Goal: Task Accomplishment & Management: Complete application form

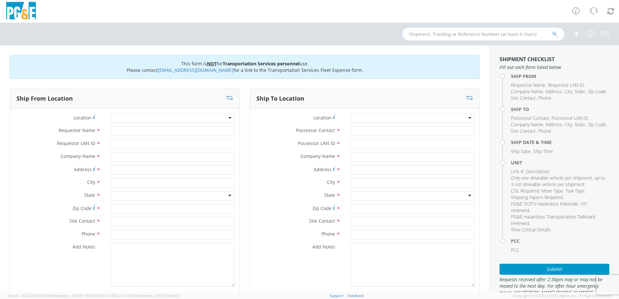
click at [465, 39] on input "text" at bounding box center [484, 34] width 162 height 13
type input "b31988"
click at [553, 31] on button "submit" at bounding box center [556, 35] width 6 height 8
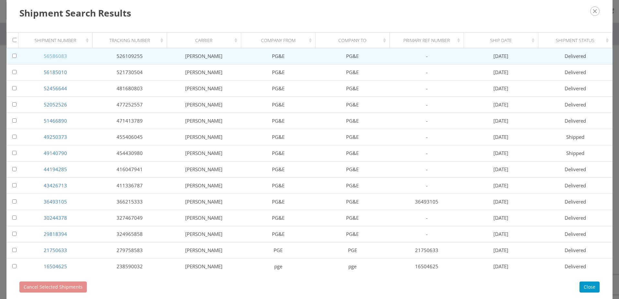
click at [61, 54] on link "56586083" at bounding box center [55, 56] width 23 height 6
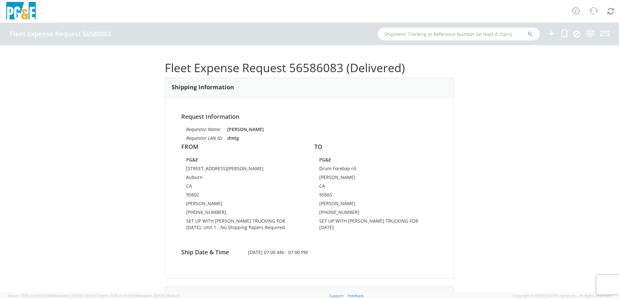
click at [407, 36] on input "text" at bounding box center [459, 34] width 162 height 13
type input "b31988"
click at [528, 31] on button "submit" at bounding box center [531, 35] width 6 height 8
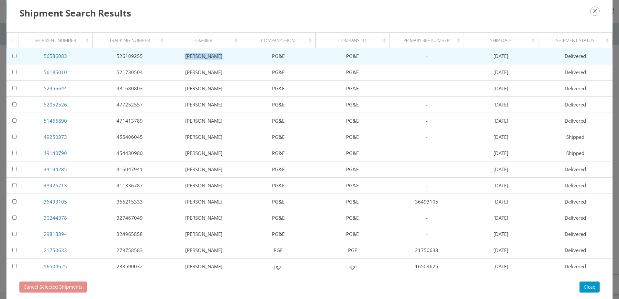
drag, startPoint x: 189, startPoint y: 57, endPoint x: 217, endPoint y: 58, distance: 28.2
click at [217, 58] on td "[PERSON_NAME]" at bounding box center [204, 56] width 74 height 16
click at [44, 56] on link "56586083" at bounding box center [55, 56] width 23 height 6
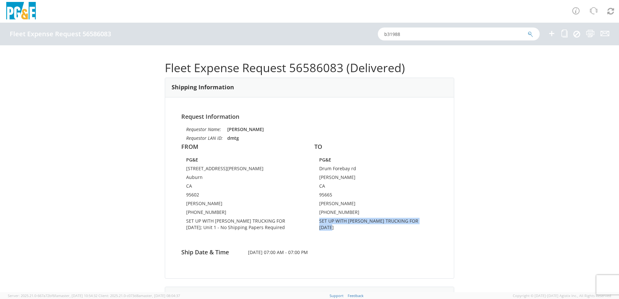
drag, startPoint x: 318, startPoint y: 220, endPoint x: 427, endPoint y: 219, distance: 108.8
click at [427, 219] on td "SET UP WITH [PERSON_NAME] TRUCKING FOR [DATE]" at bounding box center [376, 225] width 114 height 15
drag, startPoint x: 427, startPoint y: 219, endPoint x: 419, endPoint y: 219, distance: 7.4
copy td "SET UP WITH [PERSON_NAME] TRUCKING FOR [DATE]"
click at [565, 35] on icon at bounding box center [565, 33] width 6 height 8
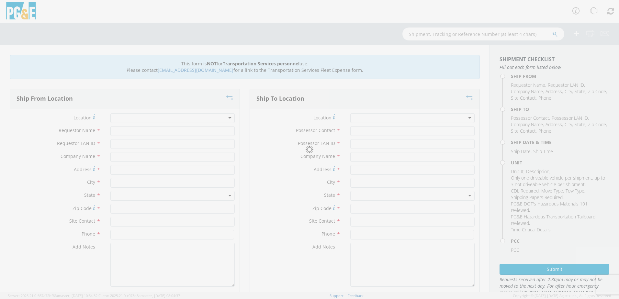
type input "[PERSON_NAME]"
type input "dmtg"
type input "PG&E"
type input "[STREET_ADDRESS][PERSON_NAME]"
type input "Auburn"
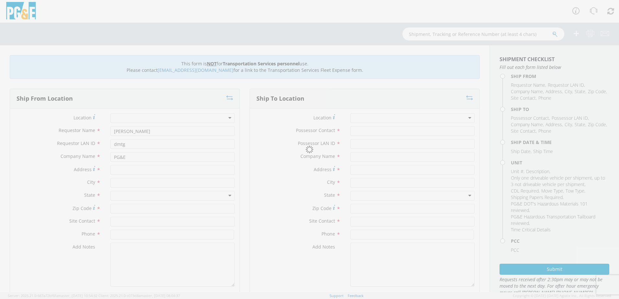
type input "95602"
type input "[PERSON_NAME]"
type input "[PHONE_NUMBER]"
type input "[PERSON_NAME]"
type input "dmtg"
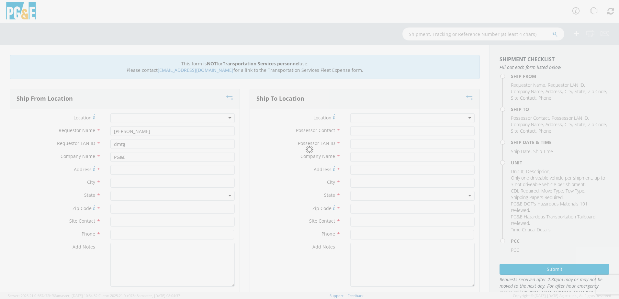
type input "PG&E"
type input "Drum Forebay rd"
type input "[PERSON_NAME]"
type input "95665"
type input "[PERSON_NAME]"
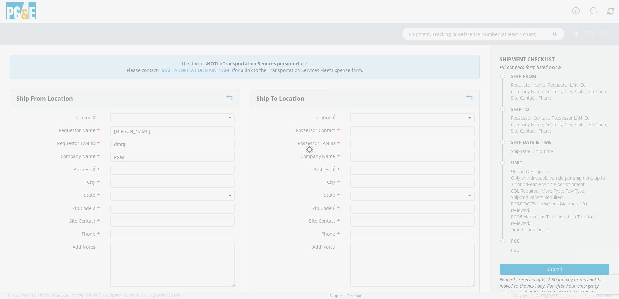
type input "[PHONE_NUMBER]"
type input "[DATE]"
type input "EQ; GRADER"
type input "50000"
type textarea "SET UP WITH [PERSON_NAME] TRUCKING FOR [DATE]"
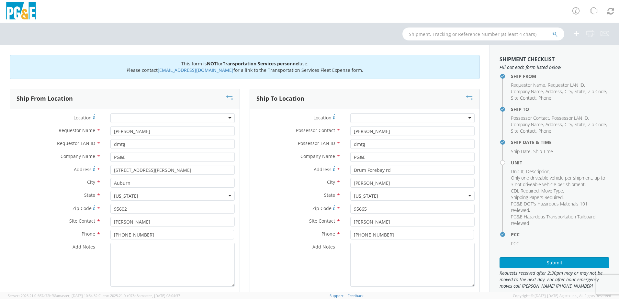
select select "15988"
select select "B31988"
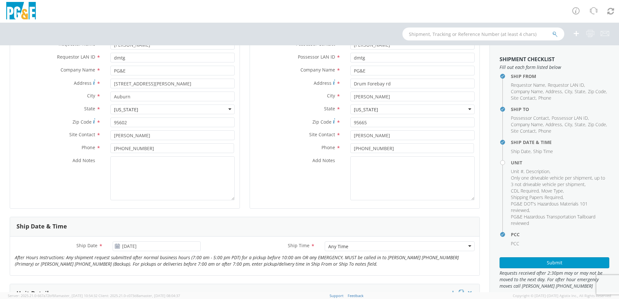
scroll to position [97, 0]
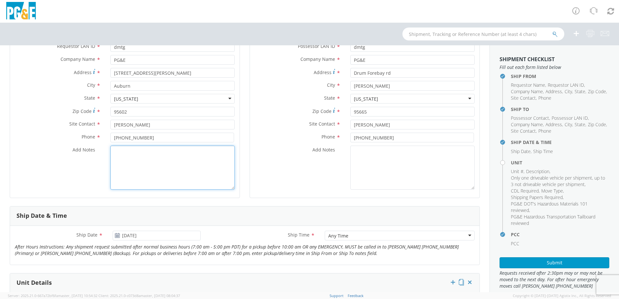
paste textarea "SET UP WITH [PERSON_NAME] TRUCKING FOR [DATE]"
drag, startPoint x: 196, startPoint y: 152, endPoint x: 226, endPoint y: 153, distance: 29.8
click at [226, 153] on textarea "SET UP WITH [PERSON_NAME] TRUCKING FOR [DATE]" at bounding box center [172, 168] width 124 height 44
type textarea "SET UP WITH [PERSON_NAME] TRUCKING"
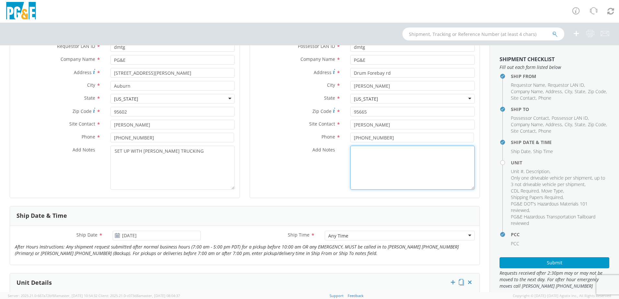
click at [367, 153] on textarea "Add Notes *" at bounding box center [412, 168] width 124 height 44
paste textarea "SET UP WITH [PERSON_NAME] TRUCKING FOR [DATE]"
drag, startPoint x: 433, startPoint y: 151, endPoint x: 463, endPoint y: 153, distance: 29.9
click at [463, 153] on textarea "SET UP WITH [PERSON_NAME] TRUCKING FOR [DATE]" at bounding box center [412, 168] width 124 height 44
type textarea "SET UP WITH [PERSON_NAME] TRUCKING"
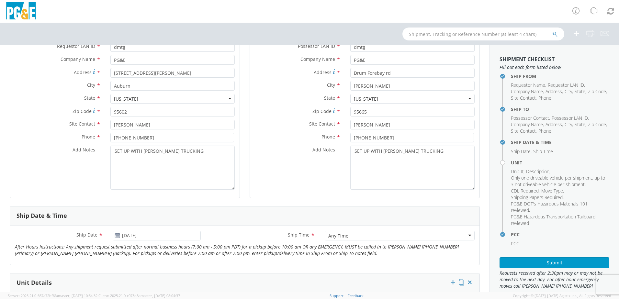
click at [116, 237] on use at bounding box center [117, 235] width 5 height 5
click at [117, 235] on icon at bounding box center [118, 235] width 6 height 5
click at [153, 236] on input "[DATE]" at bounding box center [157, 236] width 88 height 10
click at [223, 217] on div "Ship Date & Time" at bounding box center [245, 216] width 470 height 19
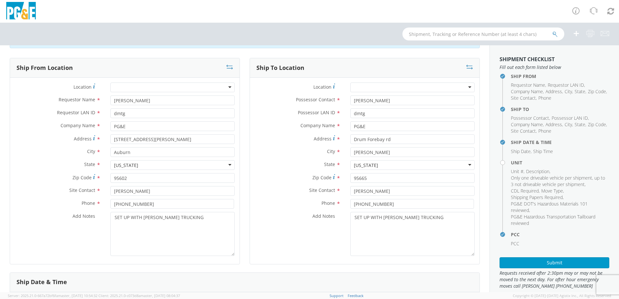
scroll to position [0, 0]
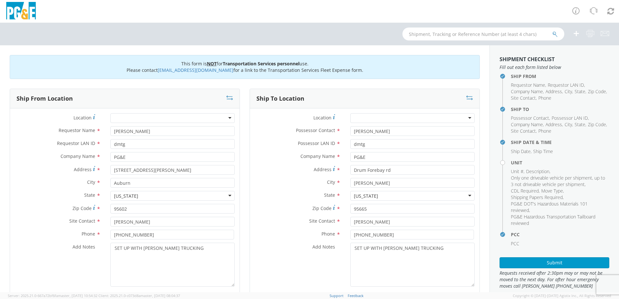
click at [228, 98] on icon at bounding box center [229, 98] width 7 height 6
type input "Drum Forebay rd"
type input "[PERSON_NAME]"
type input "95665"
type input "[PERSON_NAME]"
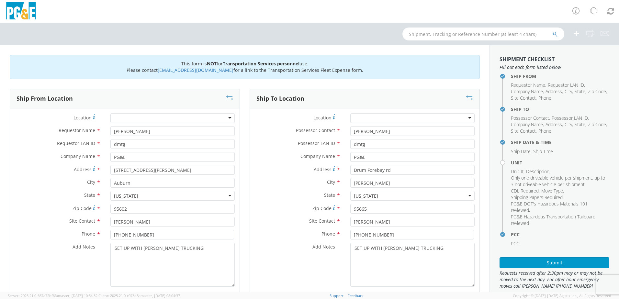
type input "[PHONE_NUMBER]"
type input "[STREET_ADDRESS][PERSON_NAME]"
type input "Auburn"
type input "95602"
type input "[PERSON_NAME]"
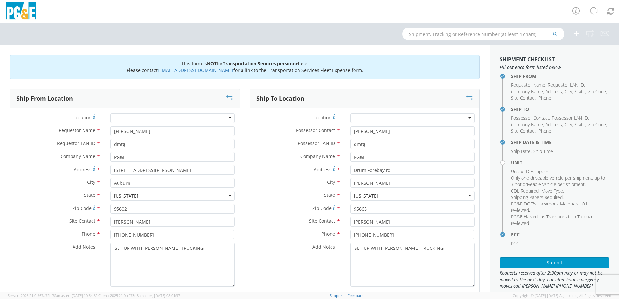
type input "[PHONE_NUMBER]"
drag, startPoint x: 370, startPoint y: 187, endPoint x: 339, endPoint y: 192, distance: 31.2
click at [339, 192] on div "Location * (OBSOLETE) [PERSON_NAME] SC - GC TRAILER (OBSOLETE) [GEOGRAPHIC_DATA…" at bounding box center [365, 201] width 230 height 177
type input "alta"
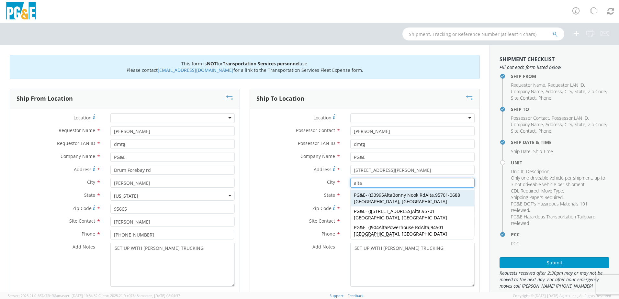
click at [365, 195] on div "PG&E - ( ) [STREET_ADDRESS][PERSON_NAME]" at bounding box center [413, 198] width 124 height 16
type input "[STREET_ADDRESS][PERSON_NAME]"
type input "Alta"
type input "95701-0688"
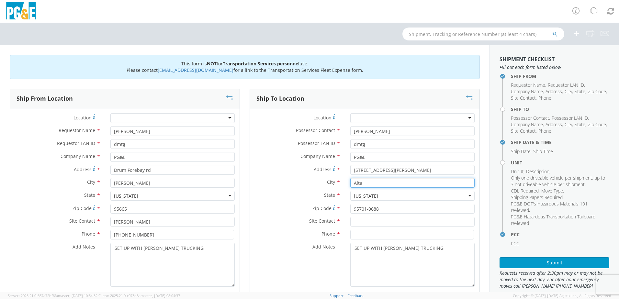
type input "Alta"
click at [292, 215] on div "Zip Code * 95701-0688" at bounding box center [365, 210] width 230 height 13
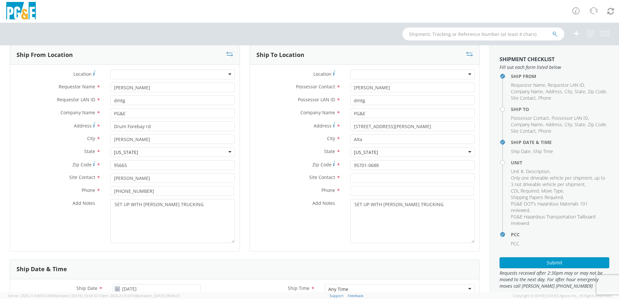
scroll to position [32, 0]
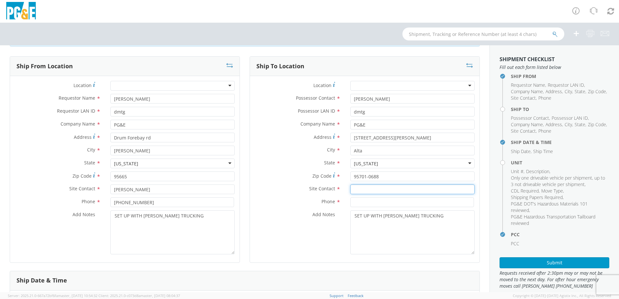
click at [377, 189] on input "text" at bounding box center [412, 190] width 124 height 10
type input "[PERSON_NAME]"
click at [371, 201] on input at bounding box center [412, 203] width 124 height 10
type input "[PHONE_NUMBER]"
click at [298, 255] on div "Add Notes * SET UP WITH [PERSON_NAME] TRUCKING" at bounding box center [365, 234] width 230 height 47
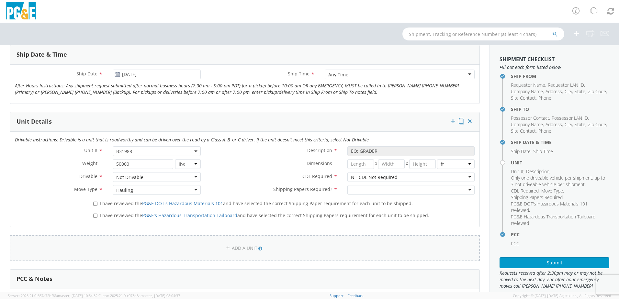
scroll to position [259, 0]
click at [95, 201] on input "I have reviewed the PG&E DOT's Hazardous Materials 101 and have selected the co…" at bounding box center [95, 203] width 4 height 4
checkbox input "true"
click at [94, 216] on input "I have reviewed the PG&E's Hazardous Transportation Tailboard and have selected…" at bounding box center [95, 215] width 4 height 4
checkbox input "true"
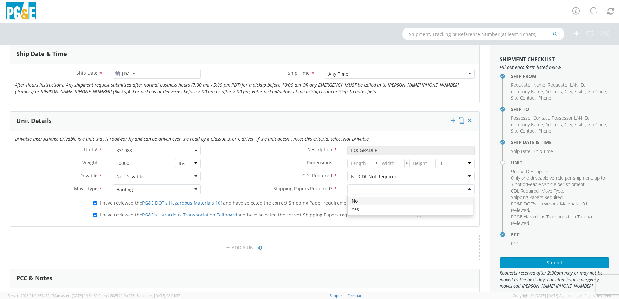
click at [466, 188] on div at bounding box center [411, 190] width 127 height 10
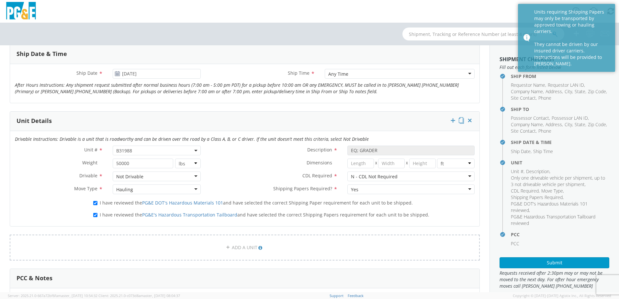
click at [462, 188] on div "Yes" at bounding box center [411, 190] width 127 height 10
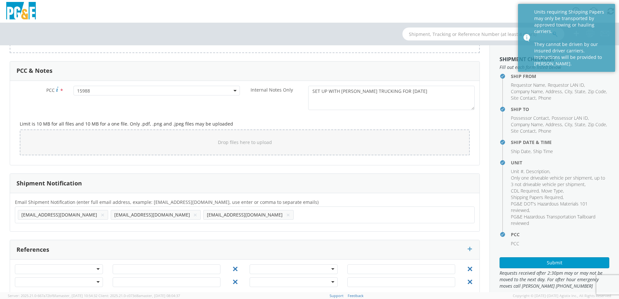
scroll to position [478, 0]
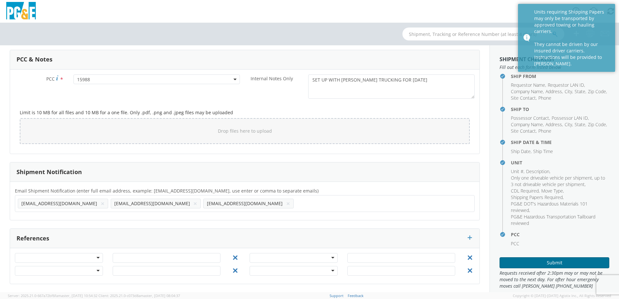
click at [564, 263] on button "Submit" at bounding box center [555, 262] width 110 height 11
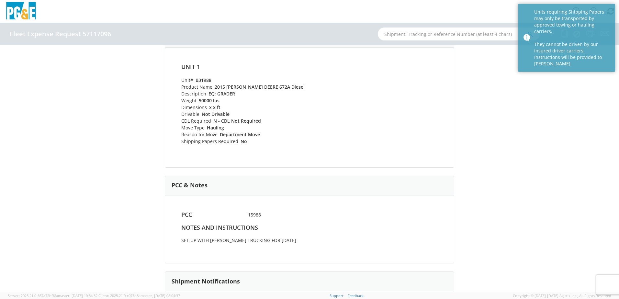
scroll to position [227, 0]
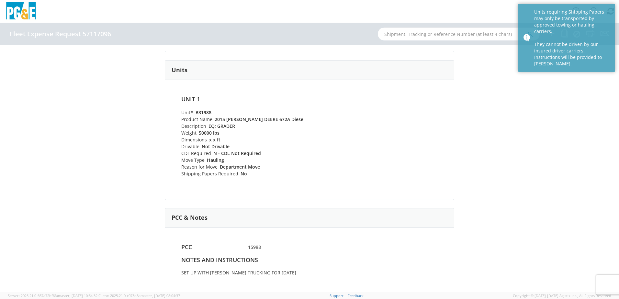
click at [449, 34] on input "text" at bounding box center [459, 34] width 162 height 13
type input "b31988"
click at [528, 31] on button "submit" at bounding box center [531, 35] width 6 height 8
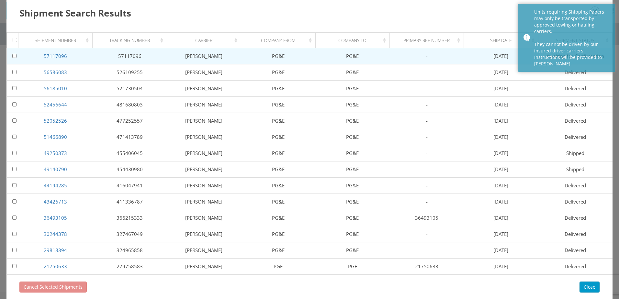
click at [52, 52] on td "57117096" at bounding box center [55, 56] width 74 height 16
click at [52, 60] on td "57117096" at bounding box center [55, 56] width 74 height 16
click at [57, 56] on link "57117096" at bounding box center [55, 56] width 23 height 6
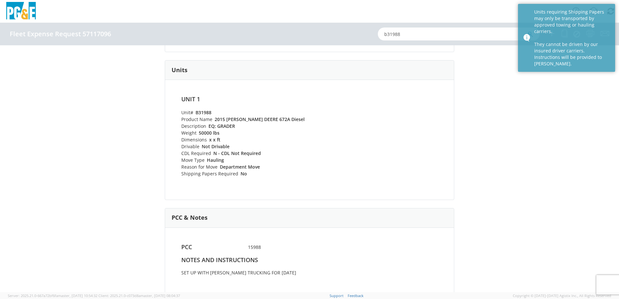
click at [503, 132] on div "Fleet Expense Request 57117096 (Completed) Shipping Information Request Informa…" at bounding box center [309, 168] width 619 height 247
click at [501, 45] on div "Fleet Expense Request 57117096 (Completed) Shipping Information Request Informa…" at bounding box center [309, 168] width 619 height 247
click at [543, 139] on div "Fleet Expense Request 57117096 (Completed) Shipping Information Request Informa…" at bounding box center [309, 168] width 619 height 247
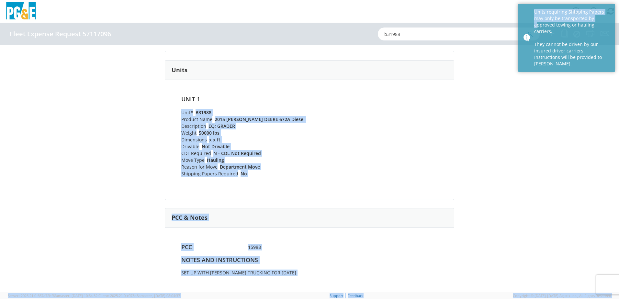
drag, startPoint x: 536, startPoint y: 25, endPoint x: 398, endPoint y: 94, distance: 154.3
click at [398, 94] on app-root "You are using an outdated browser. Please upgrade to Microsoft Edge , Google Ch…" at bounding box center [309, 158] width 619 height 270
drag, startPoint x: 398, startPoint y: 94, endPoint x: 546, endPoint y: 116, distance: 149.7
click at [546, 116] on div "Fleet Expense Request 57117096 (Completed) Shipping Information Request Informa…" at bounding box center [309, 168] width 619 height 247
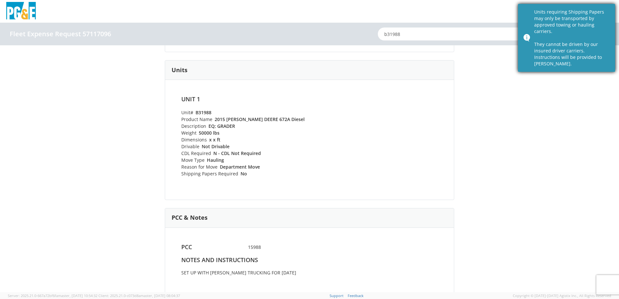
click at [568, 36] on div "Units requiring Shipping Papers may only be transported by approved towing or h…" at bounding box center [572, 38] width 76 height 58
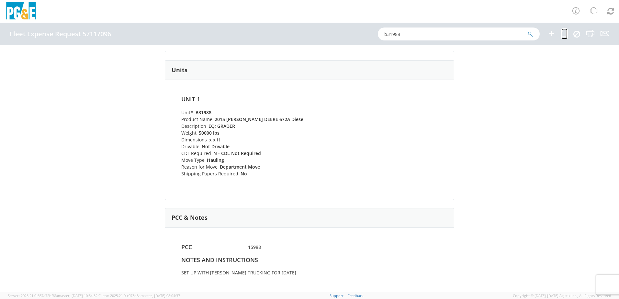
click at [564, 34] on icon at bounding box center [565, 33] width 6 height 8
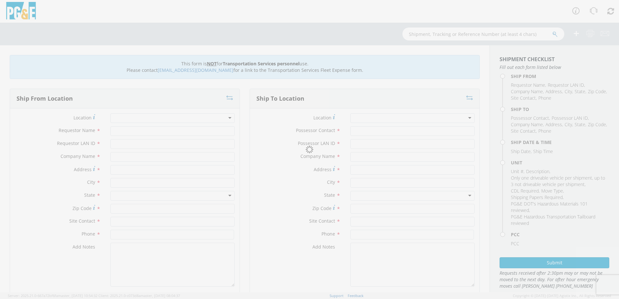
type input "[PERSON_NAME]"
type input "dmtg"
type input "PG&E"
type input "Drum Forebay rd"
type input "[PERSON_NAME]"
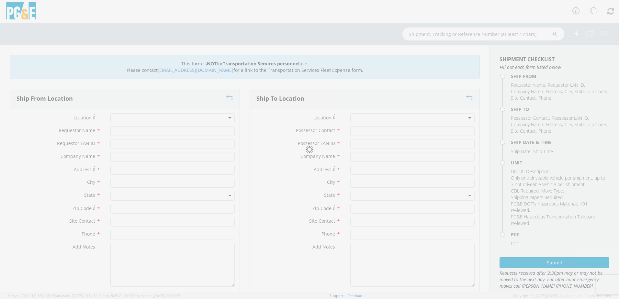
type input "95665"
type input "[PERSON_NAME]"
type input "[PHONE_NUMBER]"
type input "[PERSON_NAME]"
type input "dmtg"
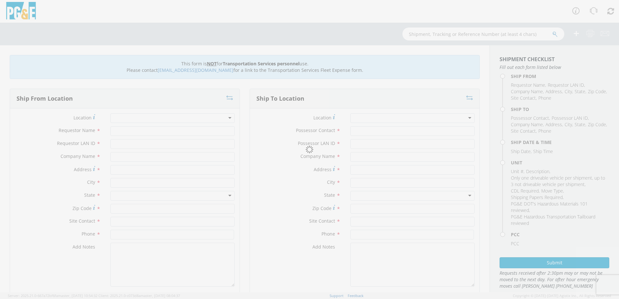
type input "PG&E"
type input "[STREET_ADDRESS][PERSON_NAME]"
type input "Alta"
type input "95701"
type input "[PERSON_NAME]"
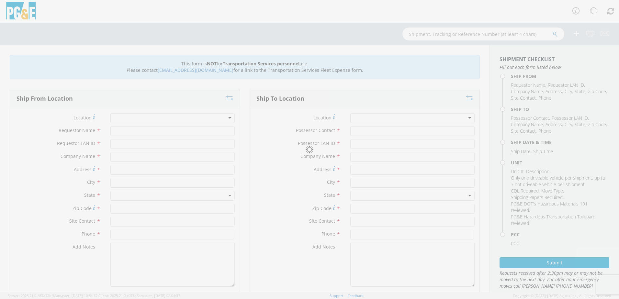
type input "[PHONE_NUMBER]"
type input "[DATE]"
type input "EQ; GRADER"
type input "50000"
type textarea "SET UP WITH [PERSON_NAME] TRUCKING FOR [DATE]"
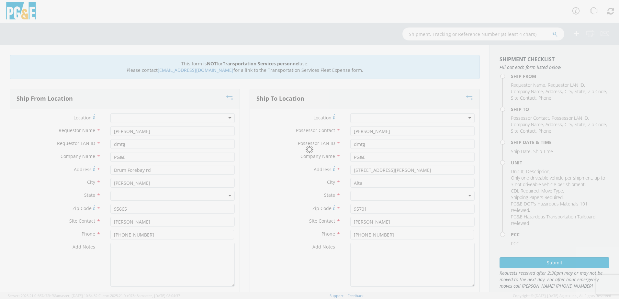
select select "B31988"
select select "15988"
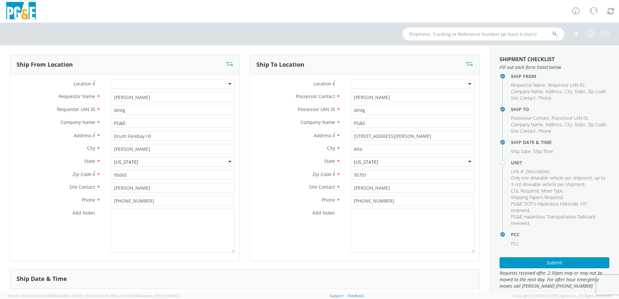
scroll to position [32, 0]
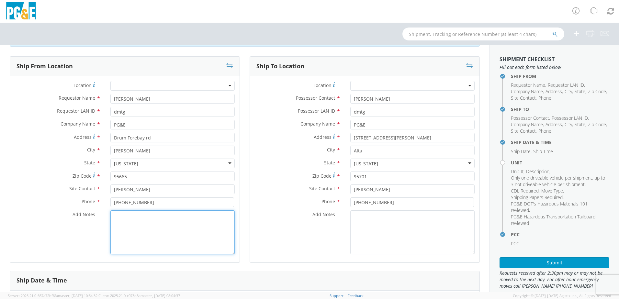
paste textarea "SET UP WITH [PERSON_NAME] TRUCKING FOR [DATE]"
type textarea "SET UP WITH [PERSON_NAME] TRUCKING"
drag, startPoint x: 357, startPoint y: 222, endPoint x: 359, endPoint y: 192, distance: 29.2
paste textarea "SET UP WITH [PERSON_NAME] TRUCKING FOR [DATE]"
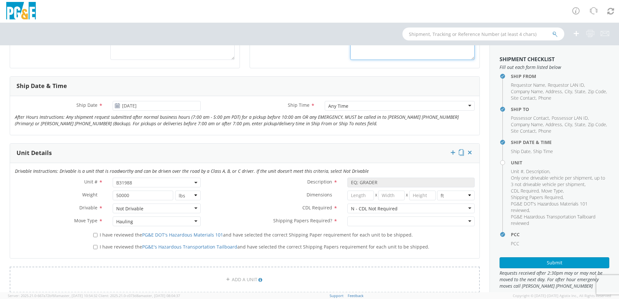
scroll to position [227, 0]
type textarea "SET UP WITH [PERSON_NAME] TRUCKING"
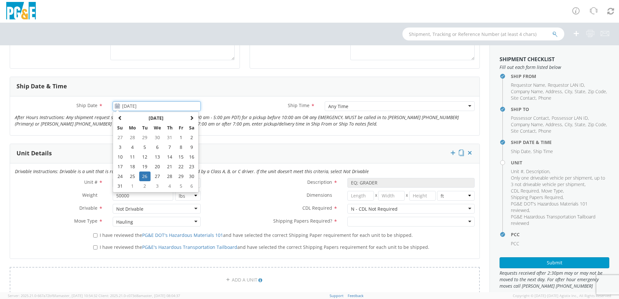
click at [193, 107] on input "[DATE]" at bounding box center [157, 106] width 88 height 10
click at [189, 117] on span at bounding box center [191, 118] width 5 height 5
click at [167, 156] on td "16" at bounding box center [169, 157] width 11 height 10
type input "[DATE]"
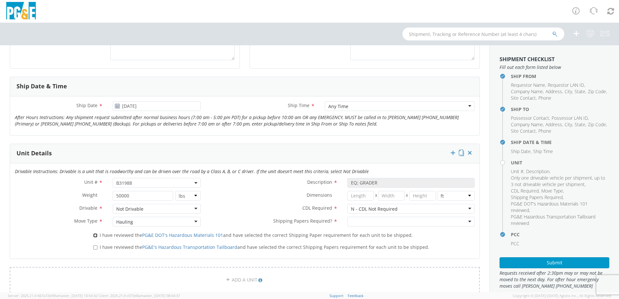
click at [94, 236] on input "I have reviewed the PG&E DOT's Hazardous Materials 101 and have selected the co…" at bounding box center [95, 236] width 4 height 4
checkbox input "true"
click at [93, 247] on input "I have reviewed the PG&E's Hazardous Transportation Tailboard and have selected…" at bounding box center [95, 248] width 4 height 4
checkbox input "true"
click at [352, 217] on div at bounding box center [411, 222] width 127 height 10
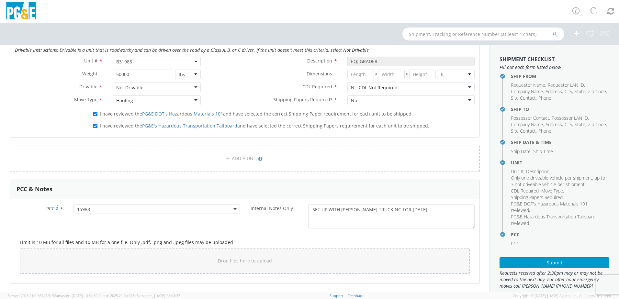
scroll to position [348, 0]
click at [426, 211] on textarea "SET UP WITH [PERSON_NAME] TRUCKING FOR [DATE]" at bounding box center [391, 216] width 166 height 24
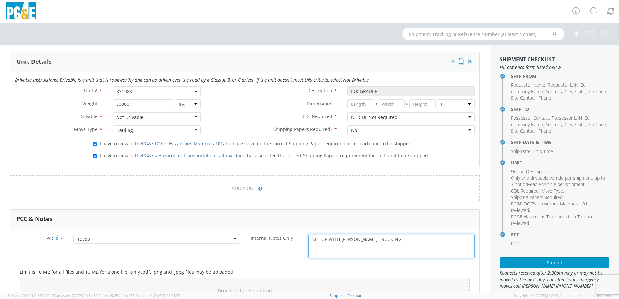
scroll to position [324, 0]
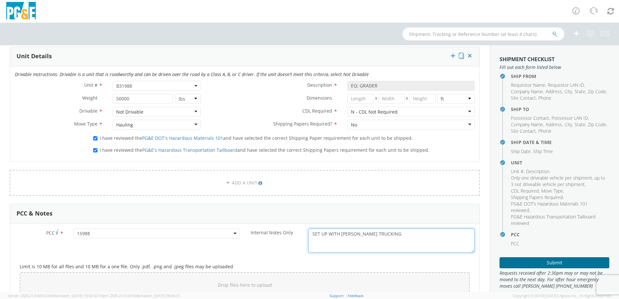
type textarea "SET UP WITH [PERSON_NAME] TRUCKING"
click at [536, 264] on button "Submit" at bounding box center [555, 262] width 110 height 11
